Goal: Navigation & Orientation: Understand site structure

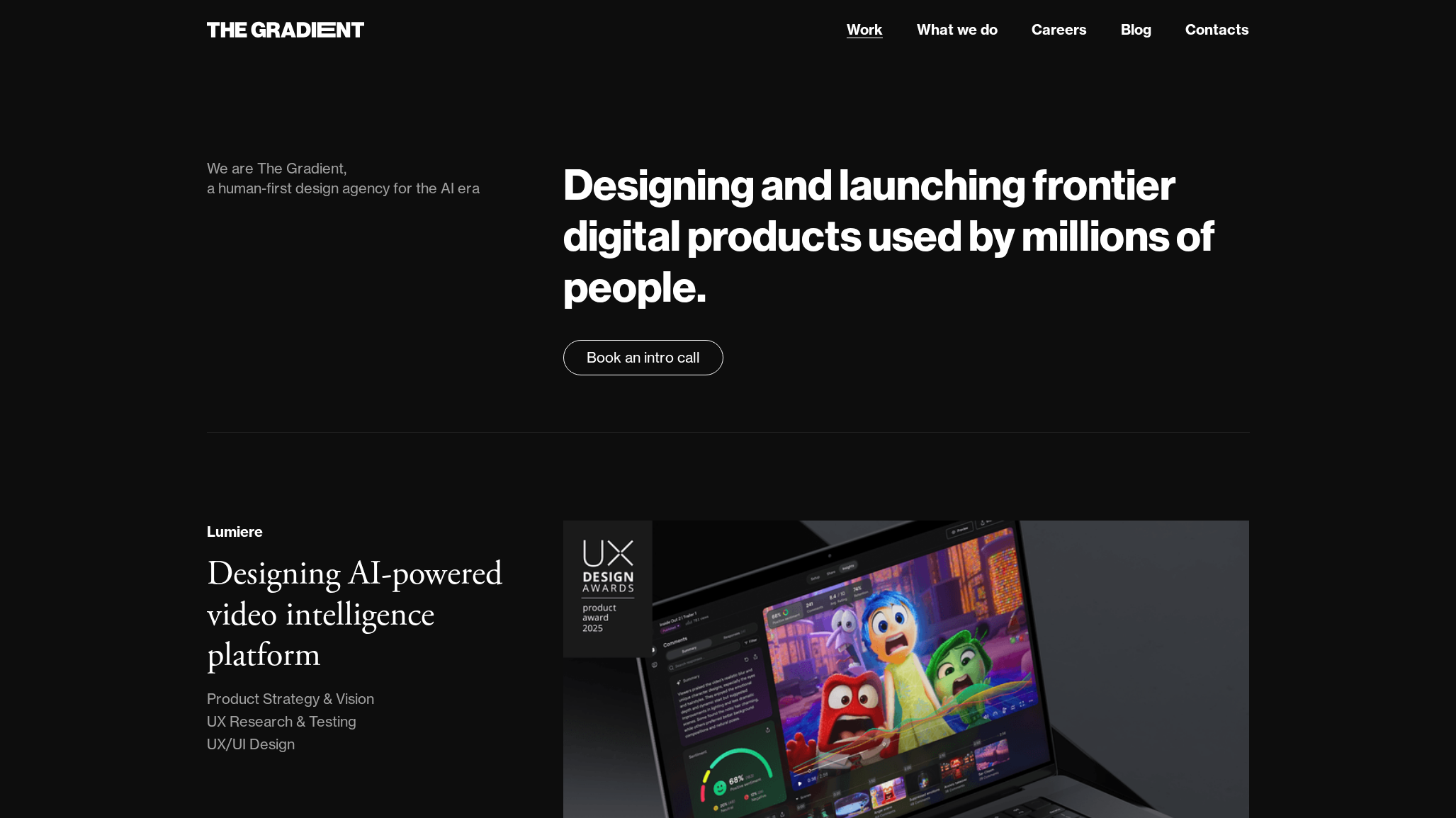
click at [874, 34] on link "Work" at bounding box center [865, 29] width 36 height 21
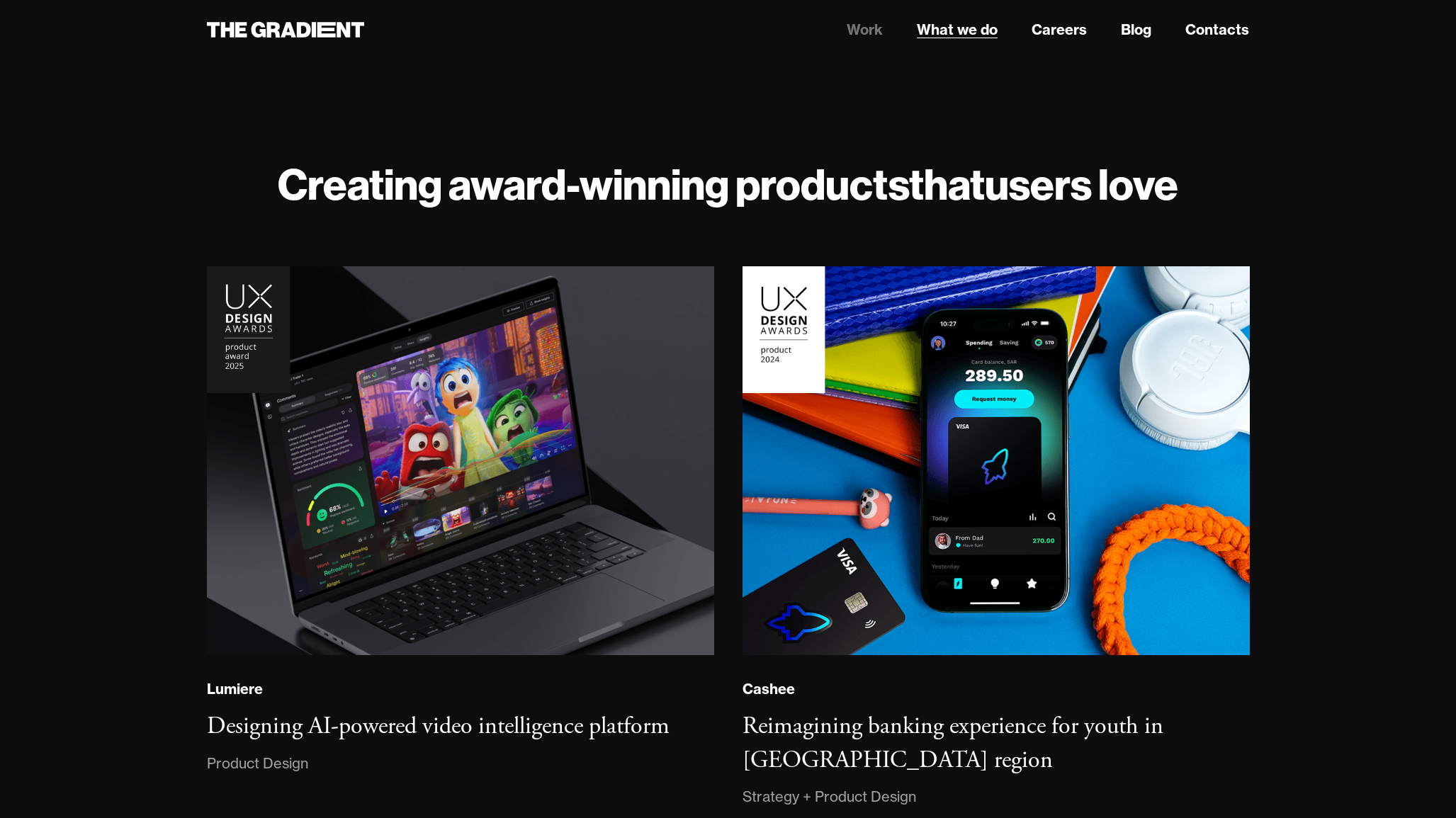
click at [960, 26] on link "What we do" at bounding box center [957, 29] width 81 height 21
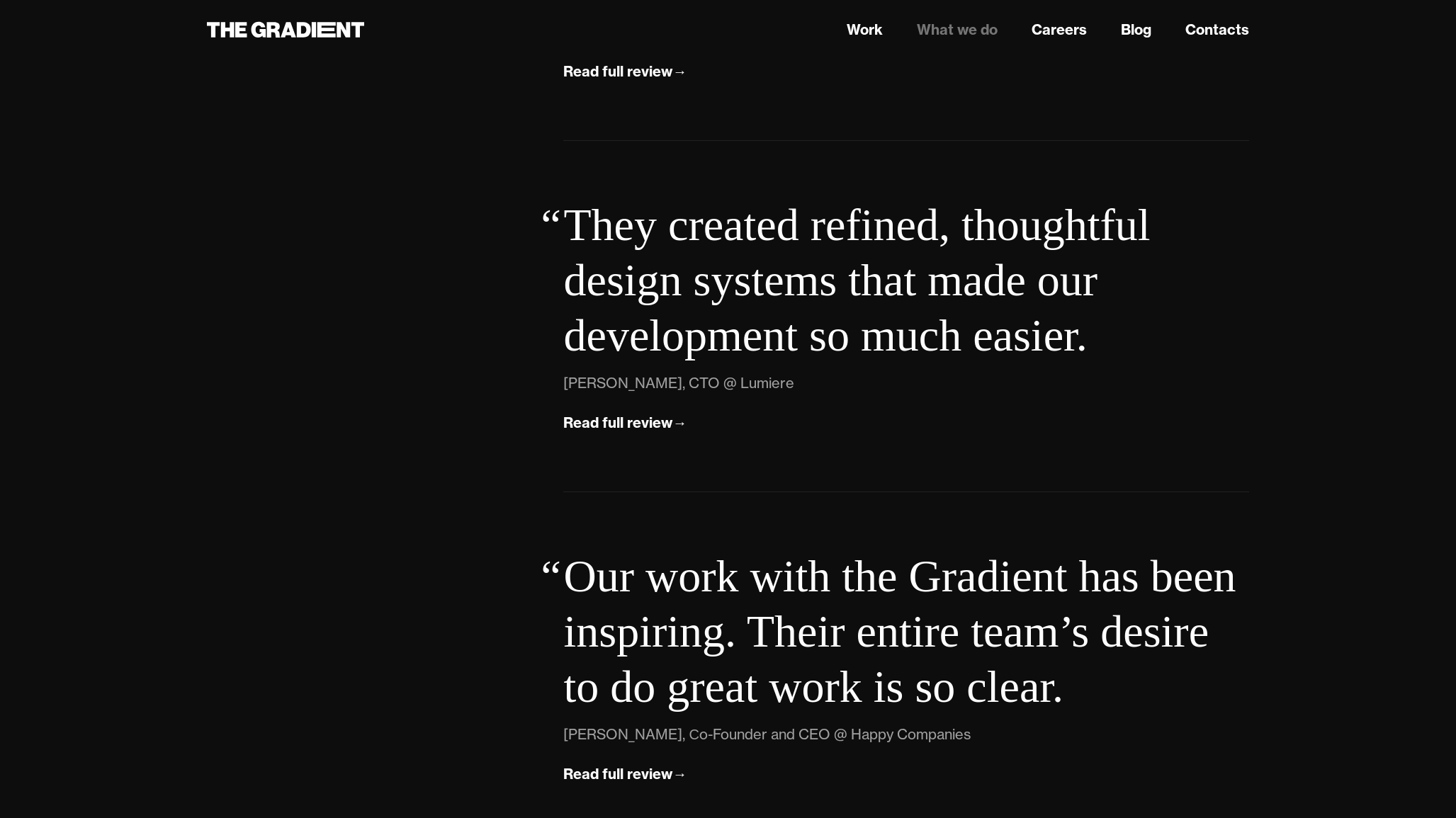
scroll to position [5077, 0]
